Goal: Information Seeking & Learning: Understand process/instructions

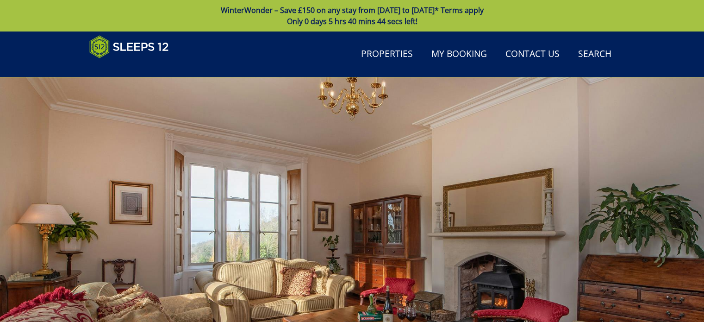
scroll to position [698, 0]
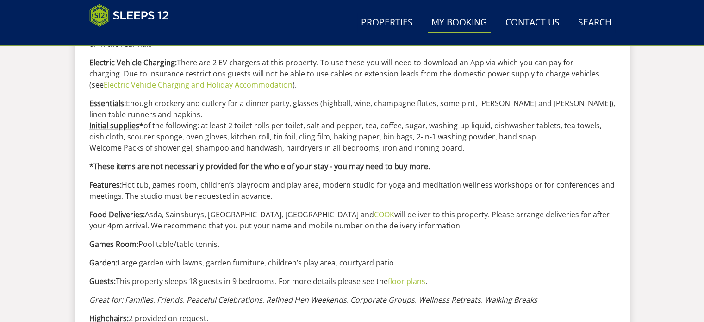
click at [470, 23] on link "My Booking" at bounding box center [458, 22] width 63 height 21
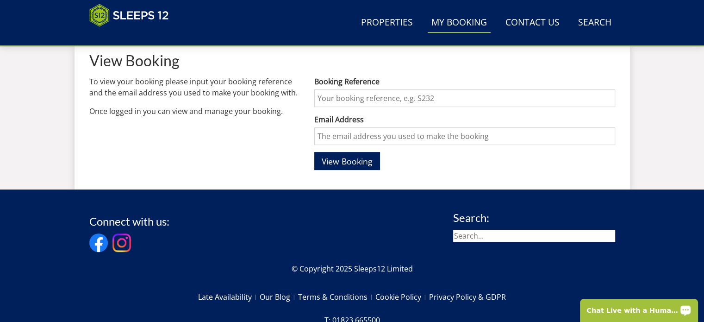
scroll to position [361, 0]
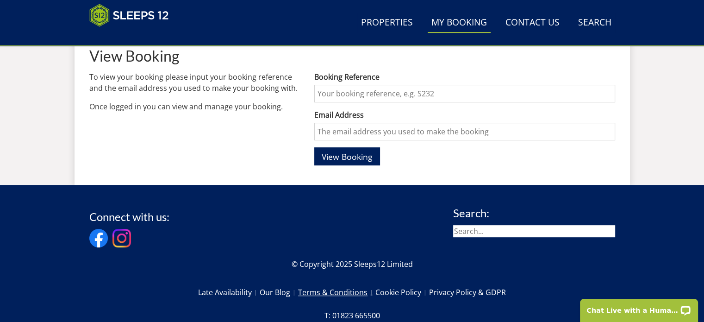
click at [321, 291] on link "Terms & Conditions" at bounding box center [336, 292] width 77 height 16
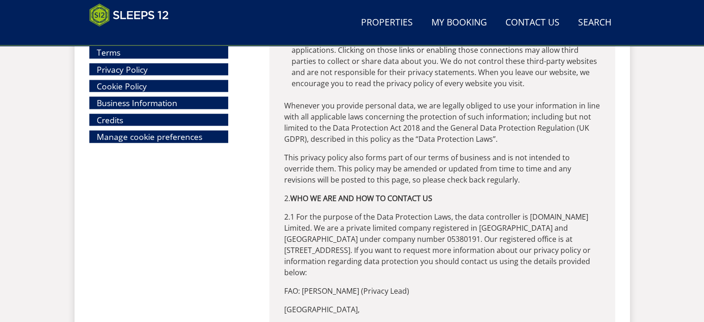
scroll to position [5469, 0]
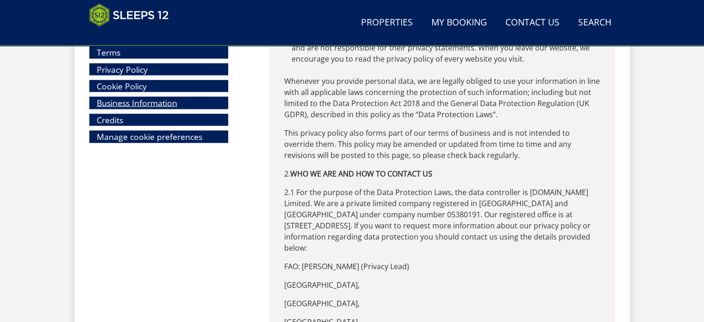
click at [127, 103] on link "Business Information" at bounding box center [158, 103] width 139 height 12
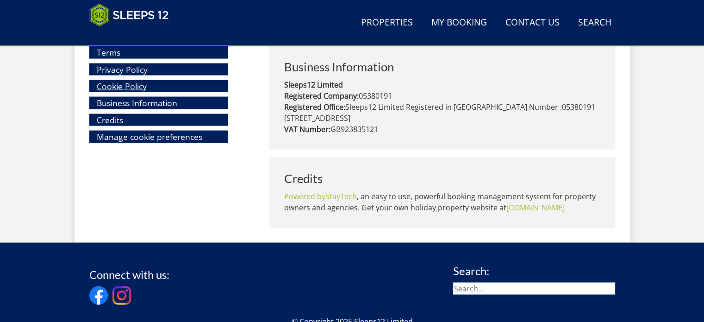
click at [123, 83] on link "Cookie Policy" at bounding box center [158, 86] width 139 height 12
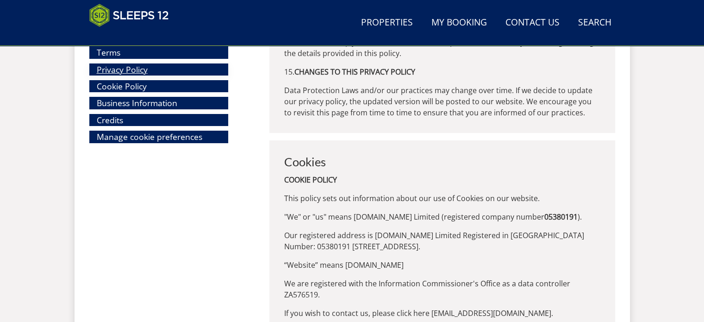
click at [125, 67] on link "Privacy Policy" at bounding box center [158, 69] width 139 height 12
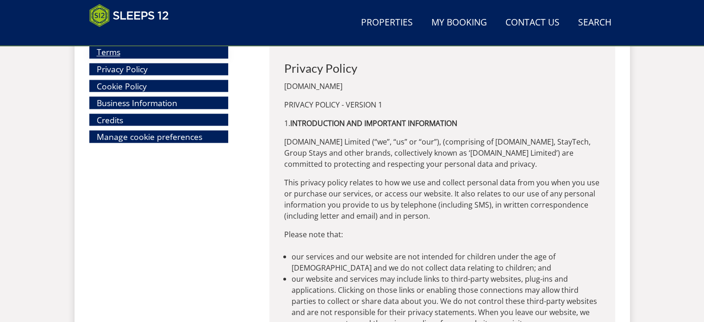
click at [119, 52] on link "Terms" at bounding box center [158, 52] width 139 height 12
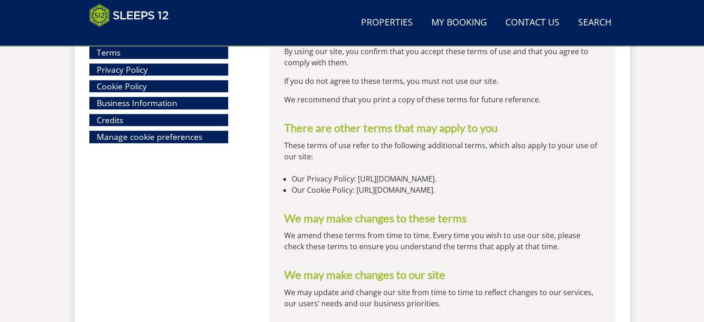
scroll to position [1136, 0]
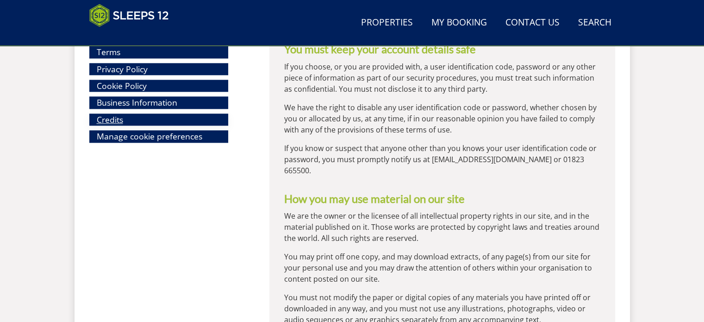
click at [109, 115] on link "Credits" at bounding box center [158, 120] width 139 height 12
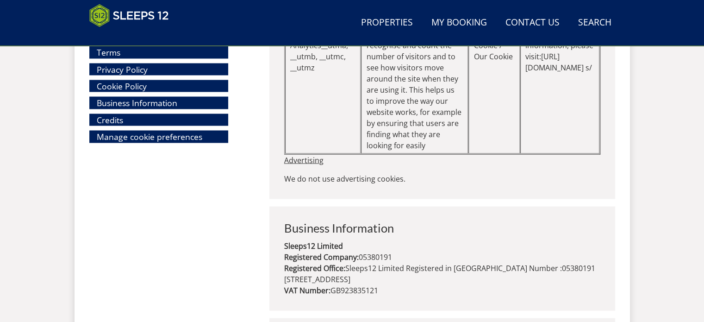
scroll to position [12256, 0]
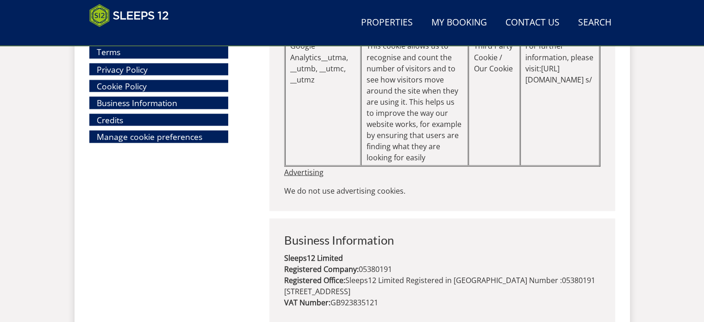
click at [250, 134] on li "Manage cookie preferences" at bounding box center [171, 136] width 165 height 12
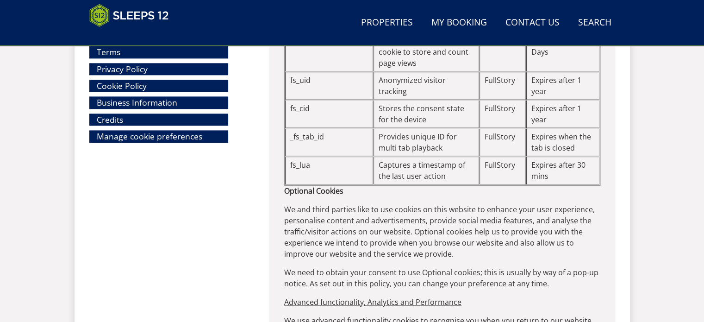
scroll to position [11762, 0]
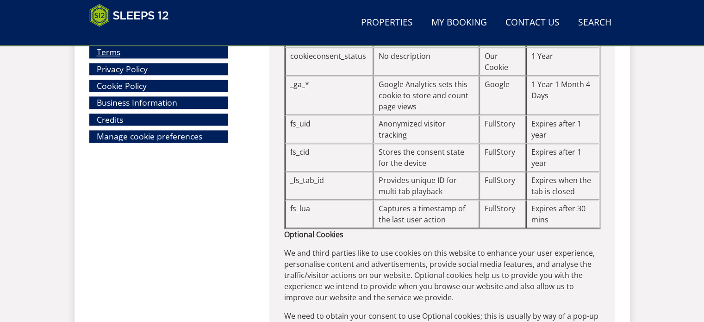
click at [121, 55] on link "Terms" at bounding box center [158, 52] width 139 height 12
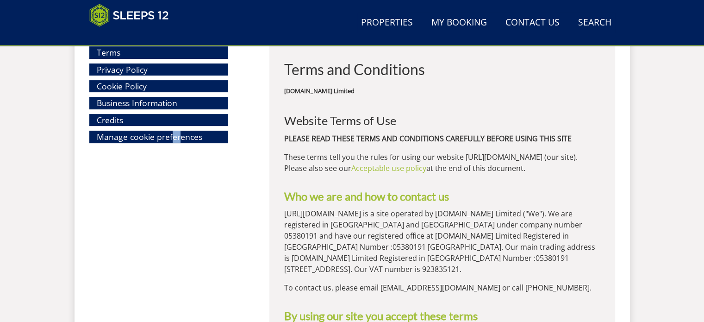
drag, startPoint x: 172, startPoint y: 222, endPoint x: 179, endPoint y: 182, distance: 40.0
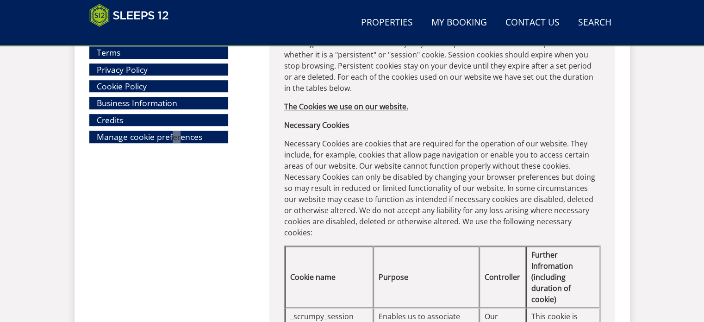
scroll to position [12559, 0]
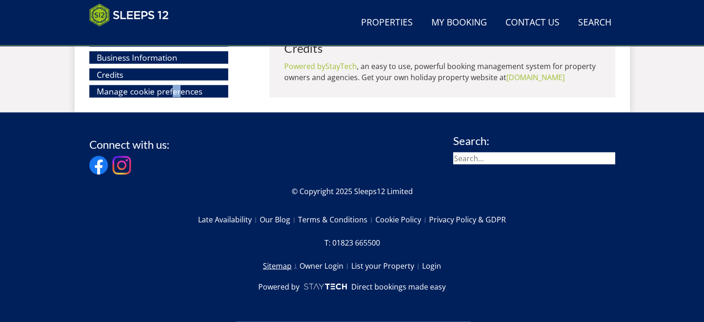
click at [277, 266] on link "Sitemap" at bounding box center [281, 266] width 37 height 16
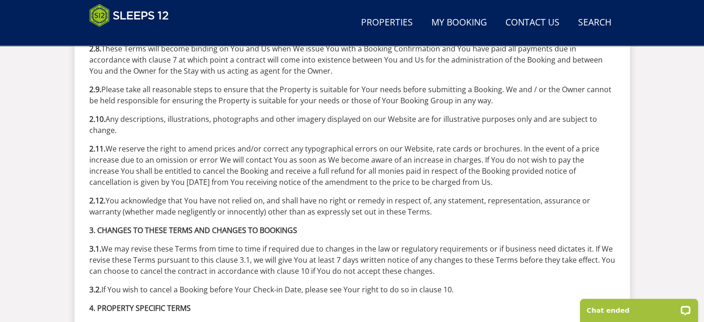
scroll to position [1258, 0]
